Goal: Check status: Check status

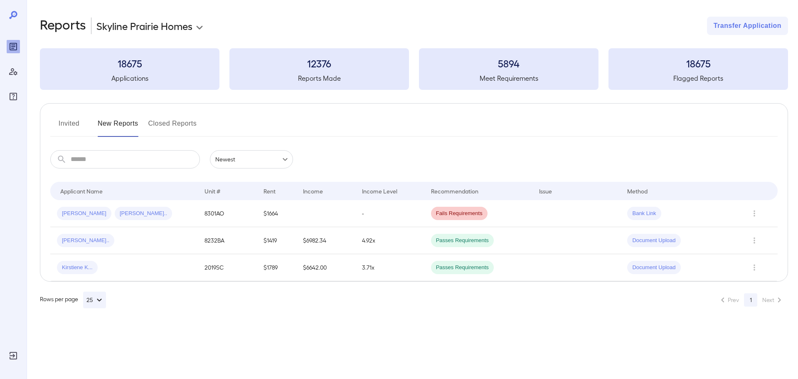
click at [130, 121] on button "New Reports" at bounding box center [118, 127] width 41 height 20
click at [14, 43] on icon "Reports" at bounding box center [13, 46] width 7 height 7
click at [69, 127] on button "Invited" at bounding box center [68, 127] width 37 height 20
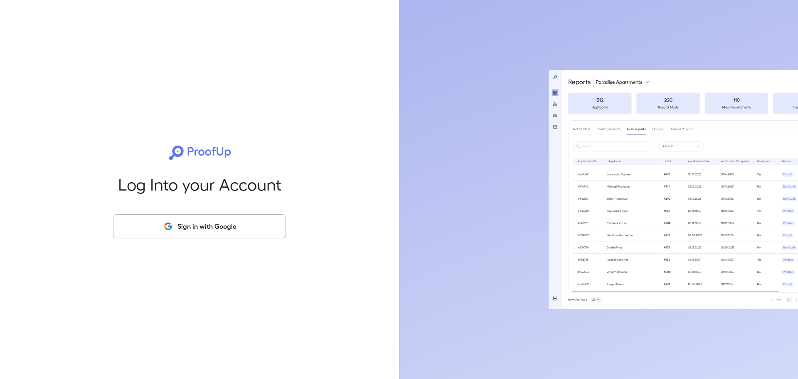
click at [226, 233] on button "Sign in with Google" at bounding box center [199, 226] width 173 height 24
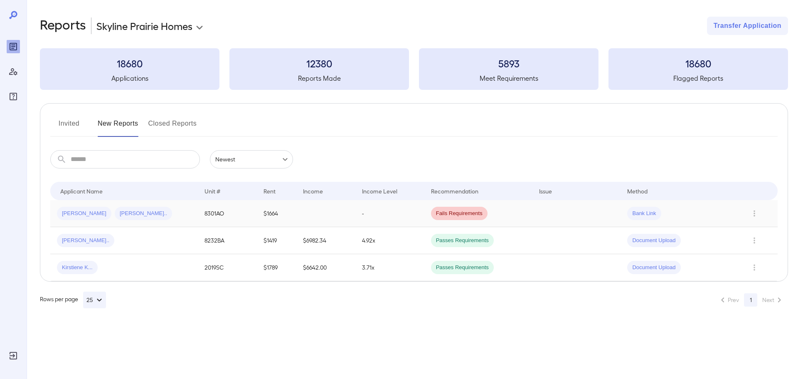
click at [332, 216] on td at bounding box center [325, 213] width 59 height 27
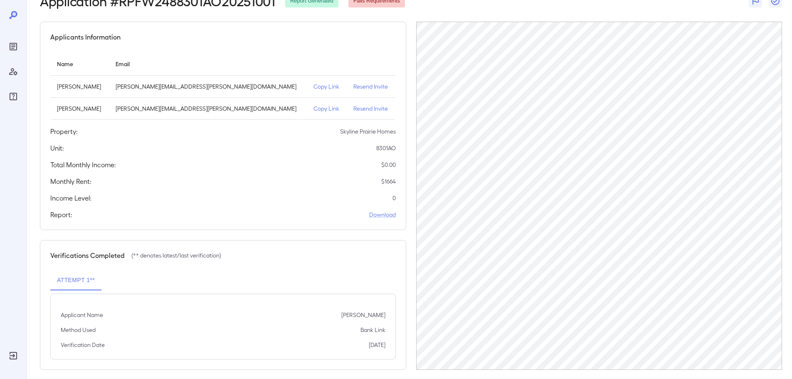
scroll to position [61, 0]
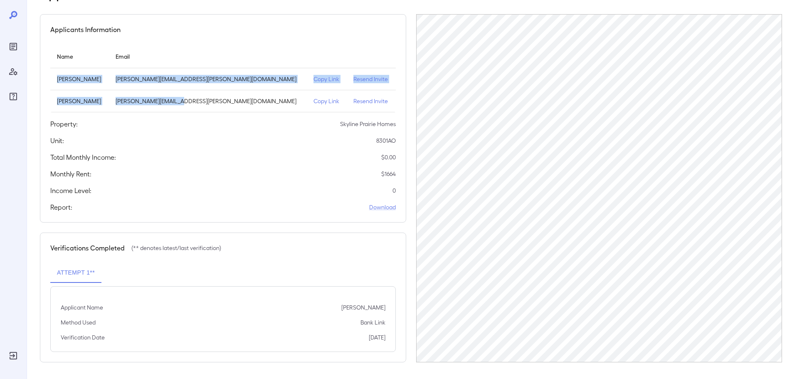
drag, startPoint x: 64, startPoint y: 78, endPoint x: 250, endPoint y: 98, distance: 186.5
click at [250, 98] on tbody "[PERSON_NAME] Griffin [EMAIL_ADDRESS][PERSON_NAME][DOMAIN_NAME] Copy Link Resen…" at bounding box center [222, 90] width 345 height 44
